Goal: Task Accomplishment & Management: Use online tool/utility

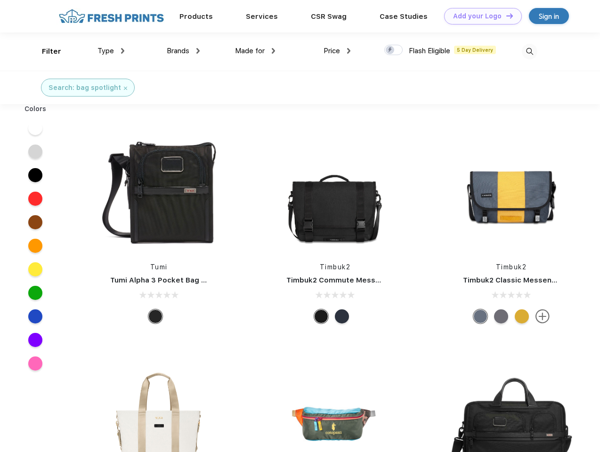
scroll to position [0, 0]
click at [479, 16] on link "Add your Logo Design Tool" at bounding box center [483, 16] width 78 height 16
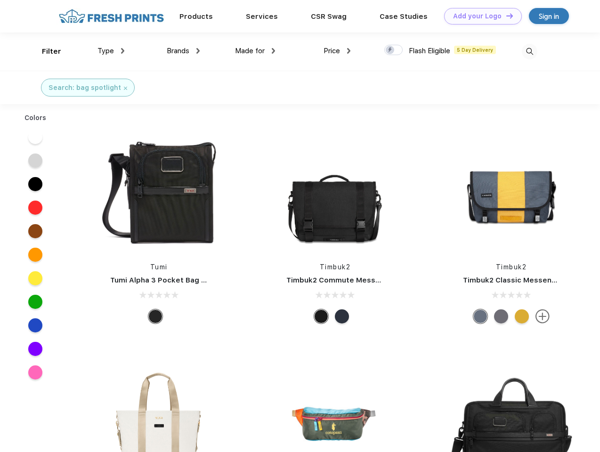
click at [0, 0] on div "Design Tool" at bounding box center [0, 0] width 0 height 0
click at [505, 16] on link "Add your Logo Design Tool" at bounding box center [483, 16] width 78 height 16
click at [45, 51] on div "Filter" at bounding box center [51, 51] width 19 height 11
click at [111, 51] on span "Type" at bounding box center [105, 51] width 16 height 8
click at [183, 51] on span "Brands" at bounding box center [178, 51] width 23 height 8
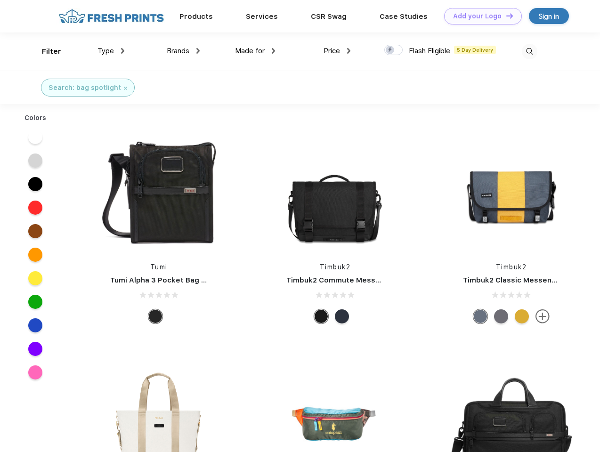
click at [255, 51] on span "Made for" at bounding box center [250, 51] width 30 height 8
click at [337, 51] on span "Price" at bounding box center [331, 51] width 16 height 8
click at [394, 50] on div at bounding box center [393, 50] width 18 height 10
click at [390, 50] on input "checkbox" at bounding box center [387, 47] width 6 height 6
click at [529, 51] on img at bounding box center [530, 52] width 16 height 16
